Goal: Information Seeking & Learning: Learn about a topic

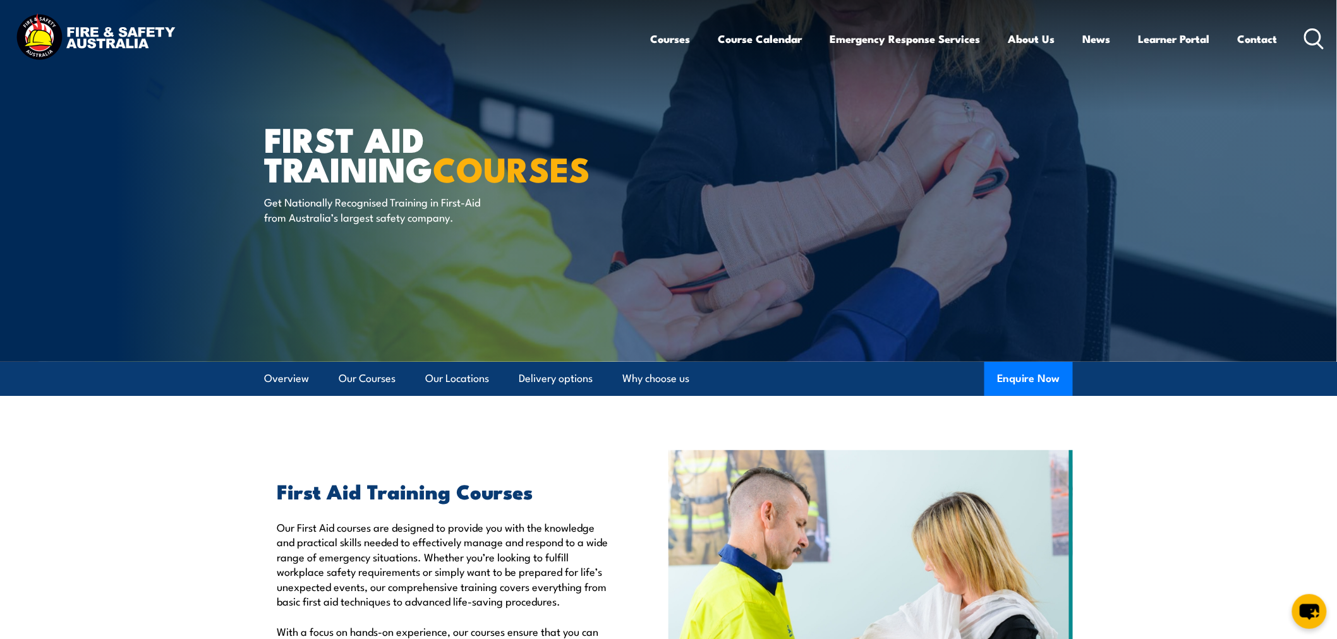
click at [117, 39] on img at bounding box center [95, 38] width 165 height 54
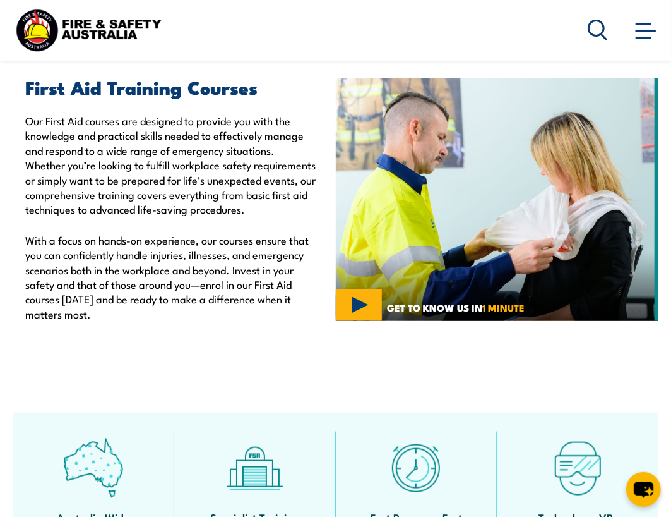
scroll to position [421, 0]
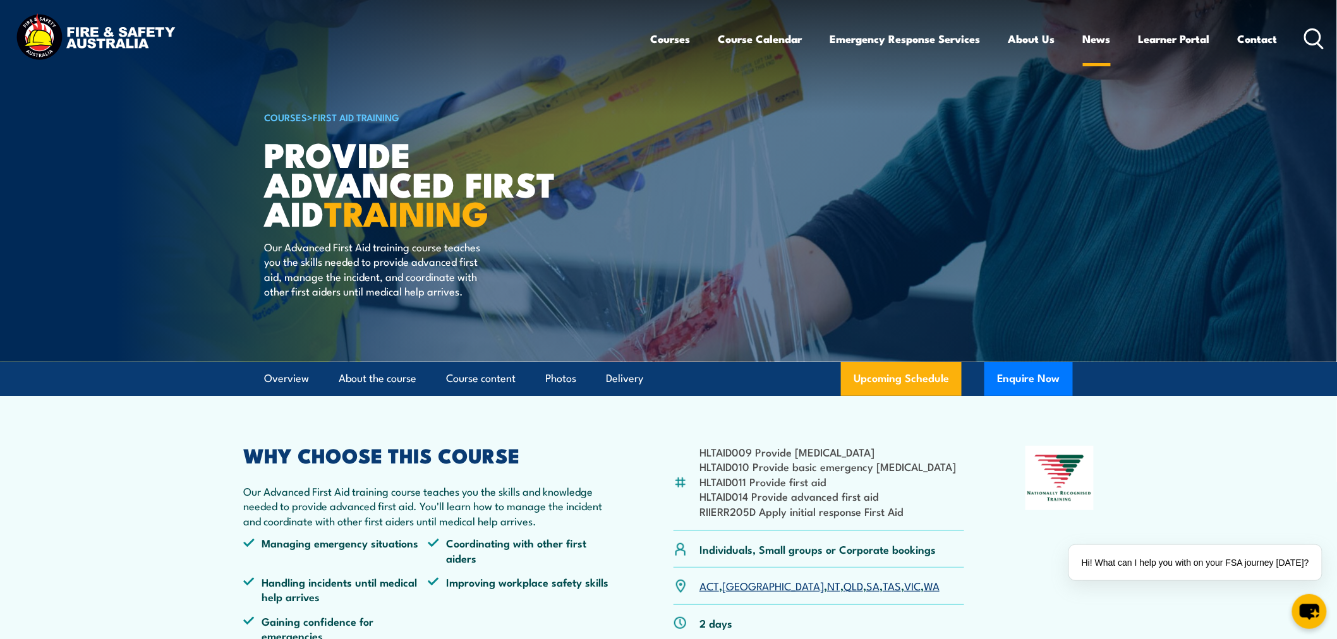
click at [1109, 46] on ul "Courses Course Calendar Emergency Response Services Services Overview Emergency…" at bounding box center [964, 38] width 627 height 33
click at [1098, 28] on link "News" at bounding box center [1097, 38] width 28 height 33
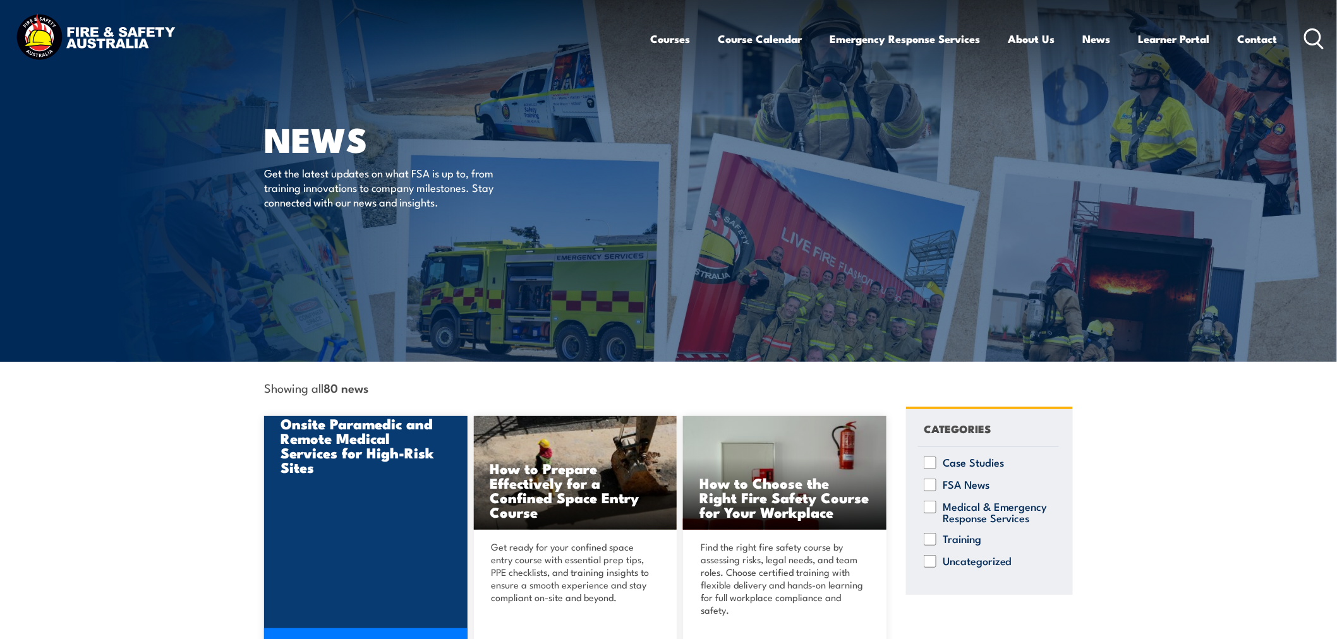
click at [318, 468] on h3 "Onsite Paramedic and Remote Medical Services for High-Risk Sites" at bounding box center [365, 445] width 171 height 58
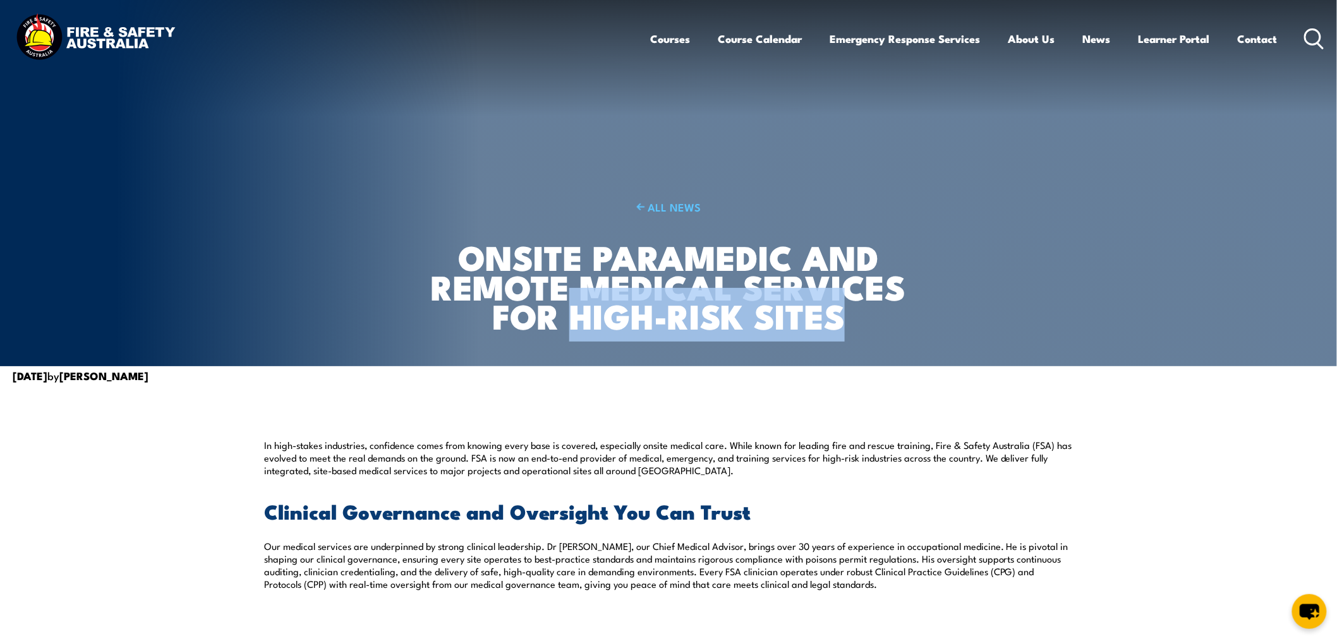
drag, startPoint x: 572, startPoint y: 326, endPoint x: 887, endPoint y: 325, distance: 315.2
click at [887, 325] on h1 "Onsite Paramedic and Remote Medical Services for High-Risk Sites" at bounding box center [668, 286] width 497 height 88
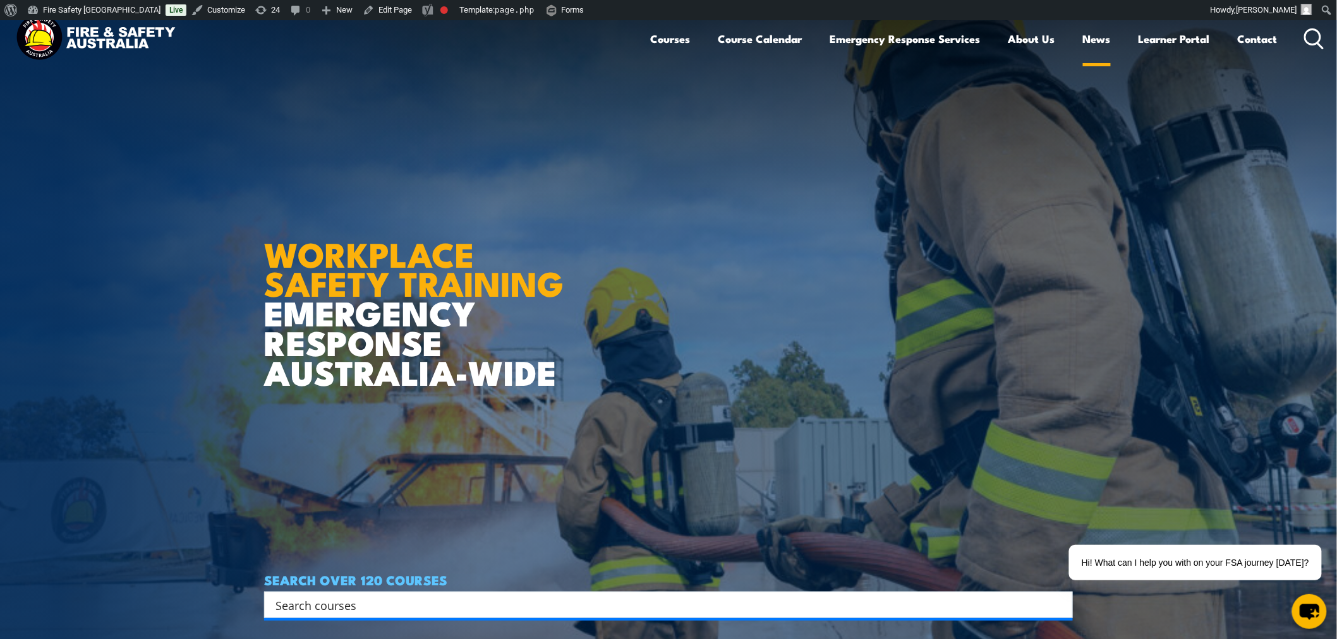
click at [1084, 40] on link "News" at bounding box center [1097, 38] width 28 height 33
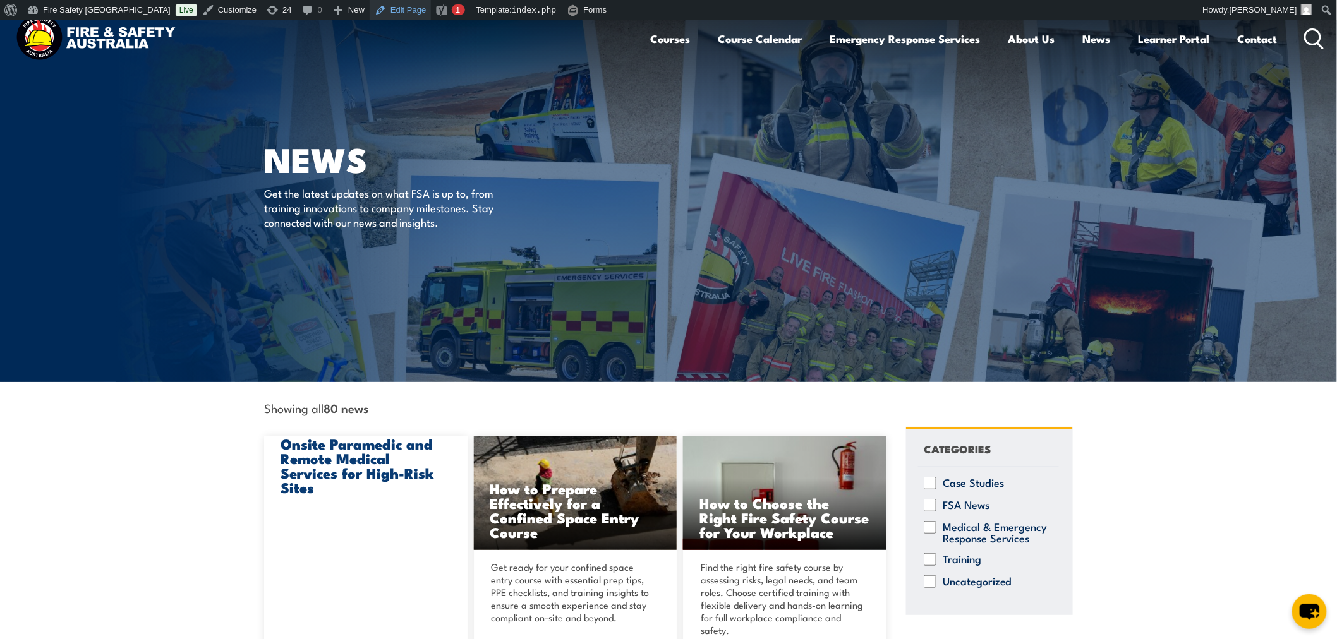
click at [370, 5] on link "Edit Page" at bounding box center [400, 10] width 61 height 20
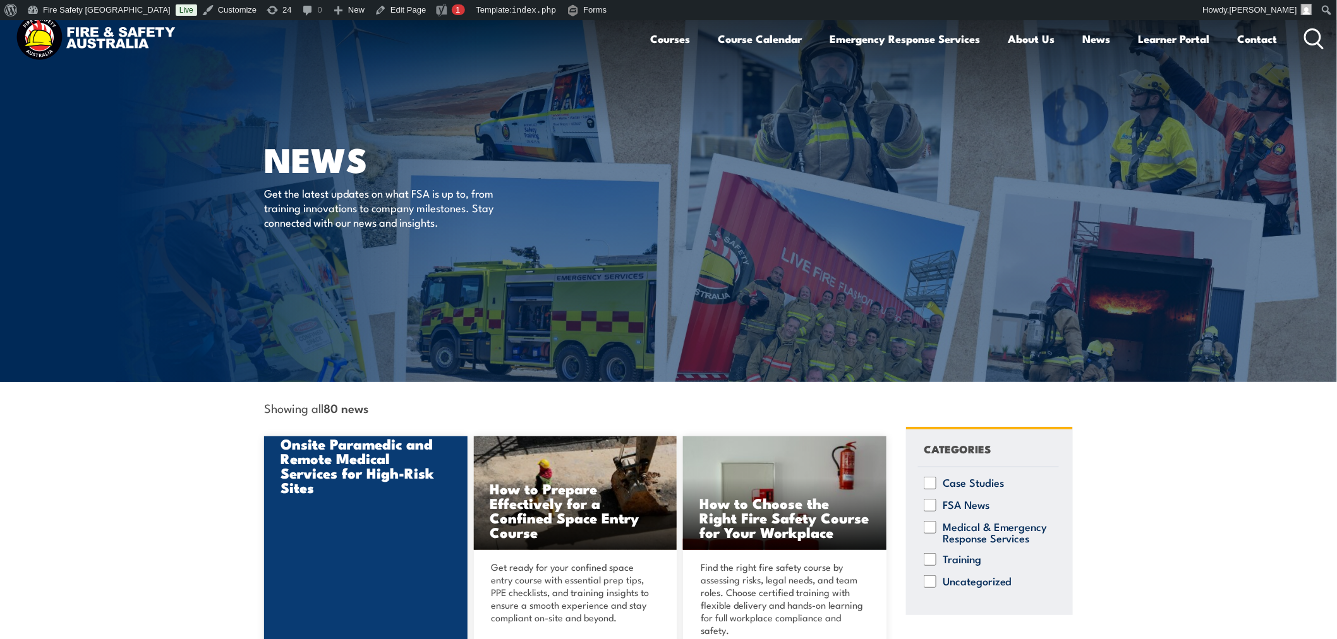
click at [373, 455] on h3 "Onsite Paramedic and Remote Medical Services for High-Risk Sites" at bounding box center [365, 465] width 171 height 58
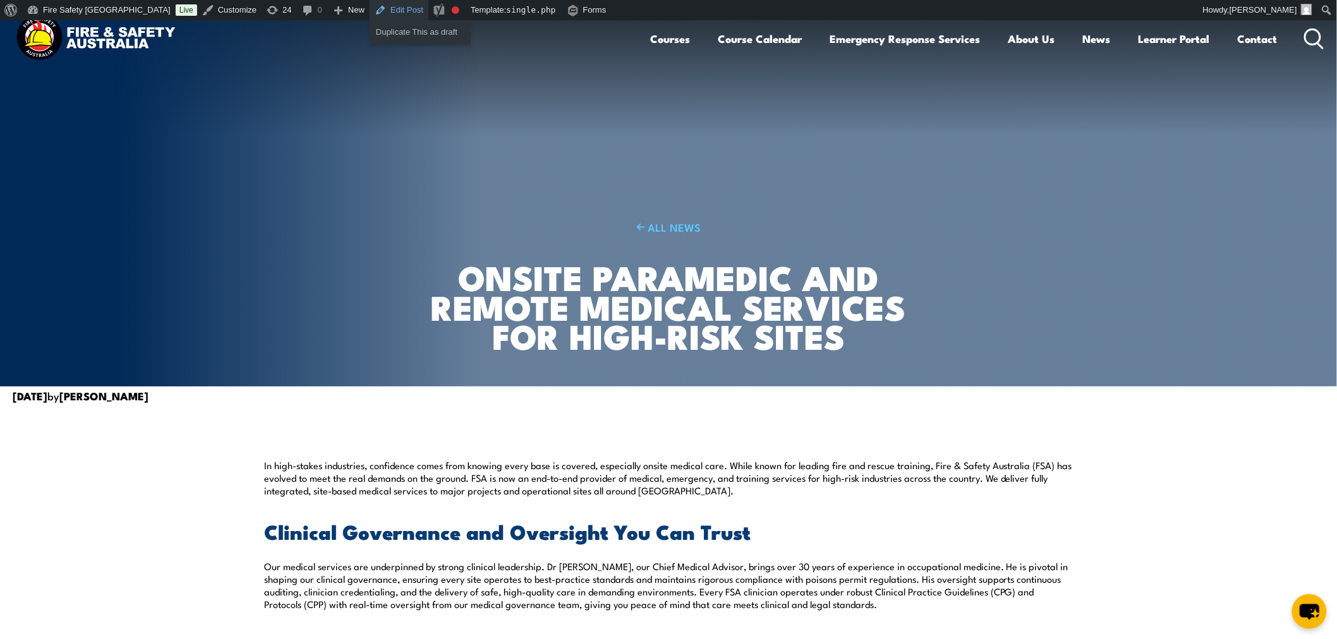
click at [370, 11] on link "Edit Post" at bounding box center [399, 10] width 59 height 20
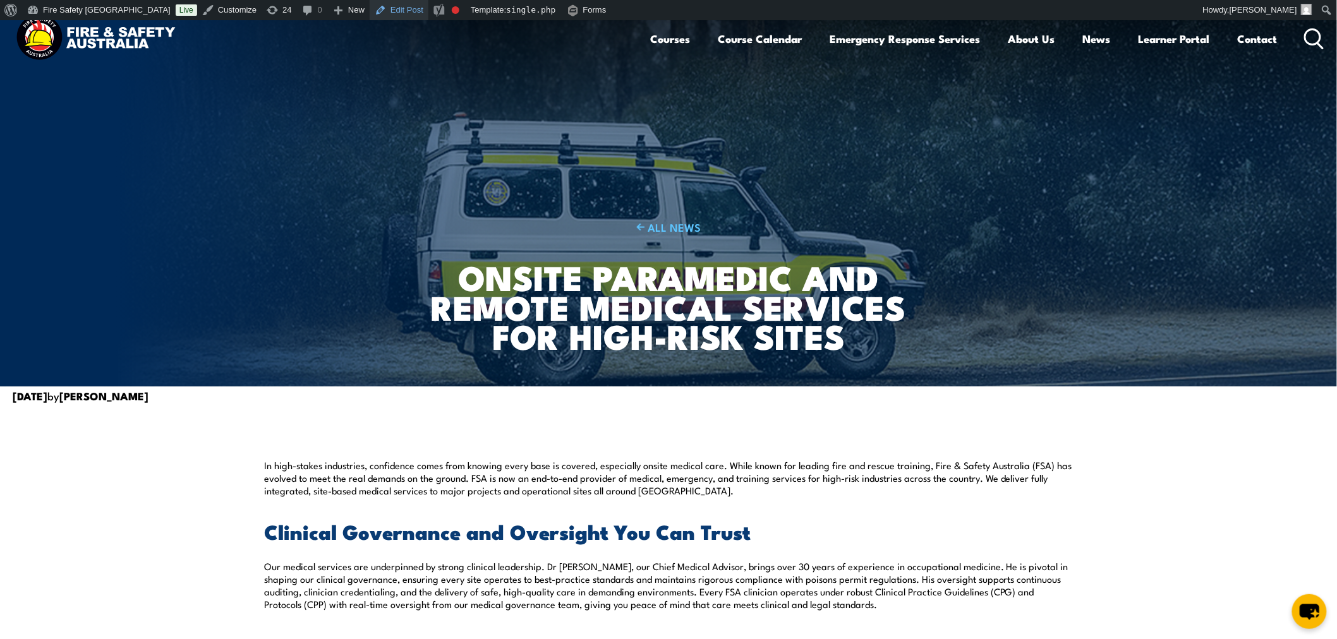
click at [370, 8] on link "Edit Post" at bounding box center [399, 10] width 59 height 20
